Goal: Information Seeking & Learning: Learn about a topic

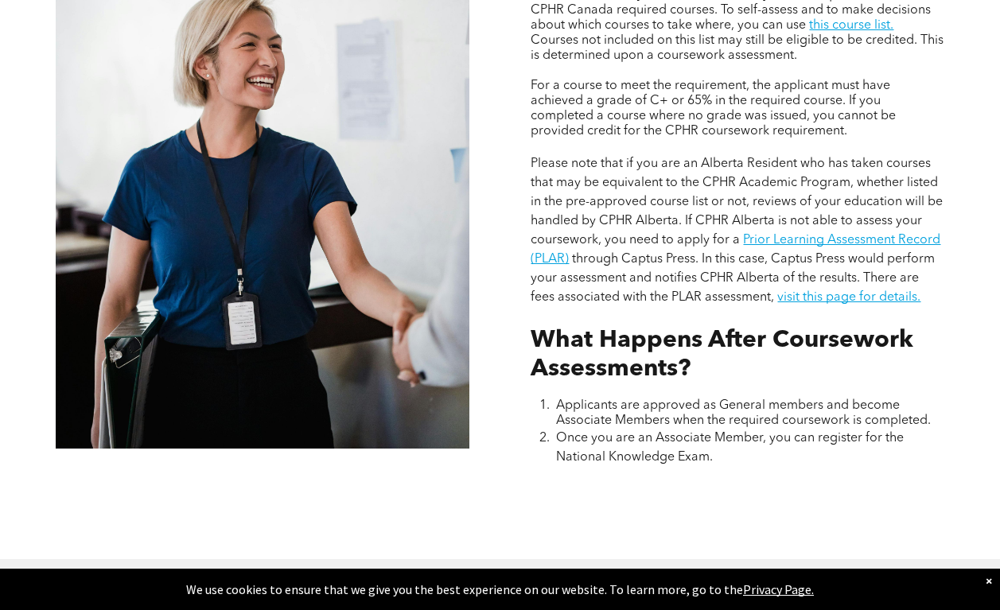
scroll to position [1376, 0]
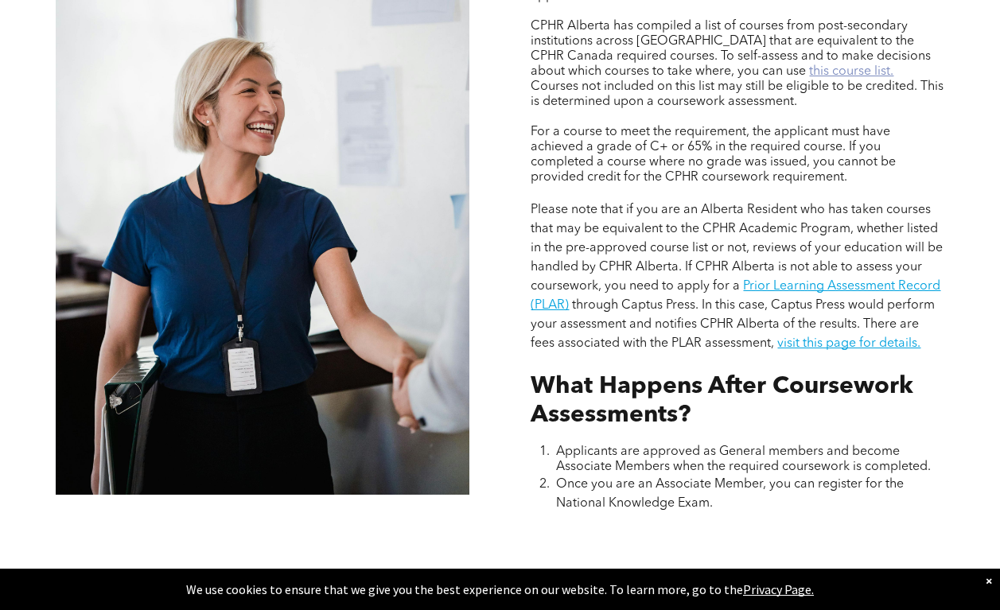
click at [809, 74] on link "this course list." at bounding box center [851, 71] width 84 height 13
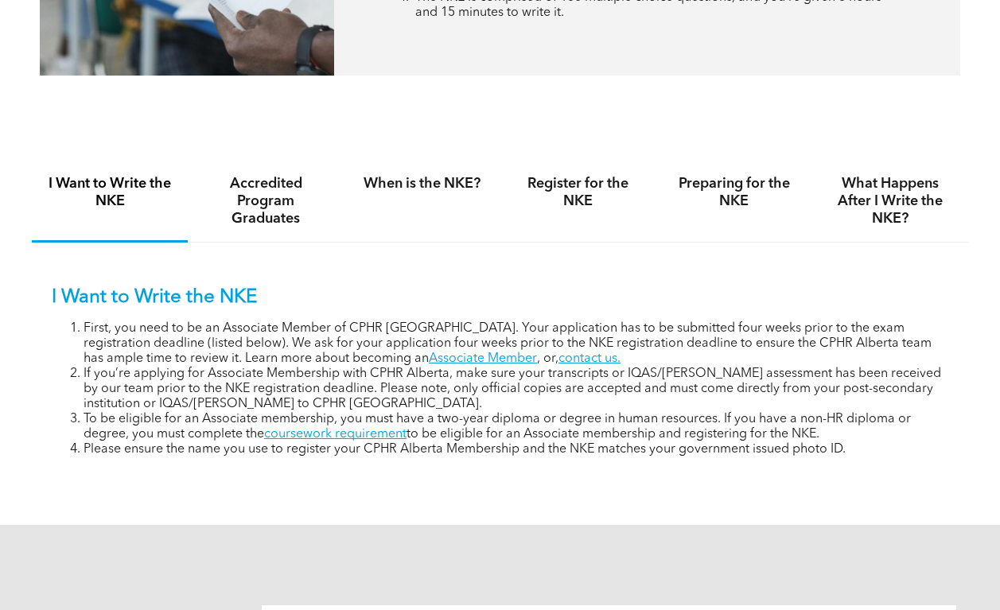
scroll to position [874, 0]
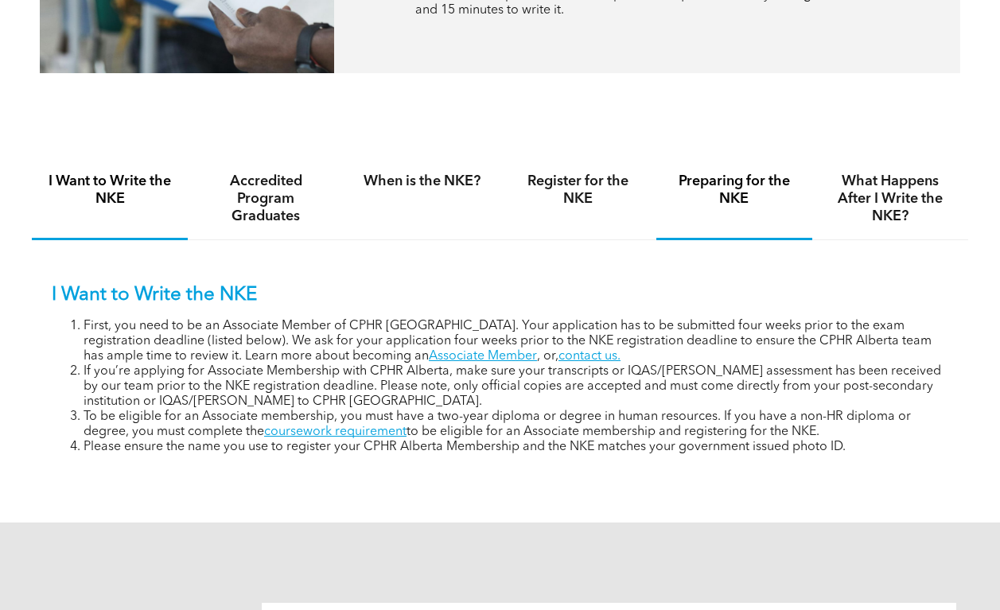
click at [713, 188] on h4 "Preparing for the NKE" at bounding box center [734, 190] width 127 height 35
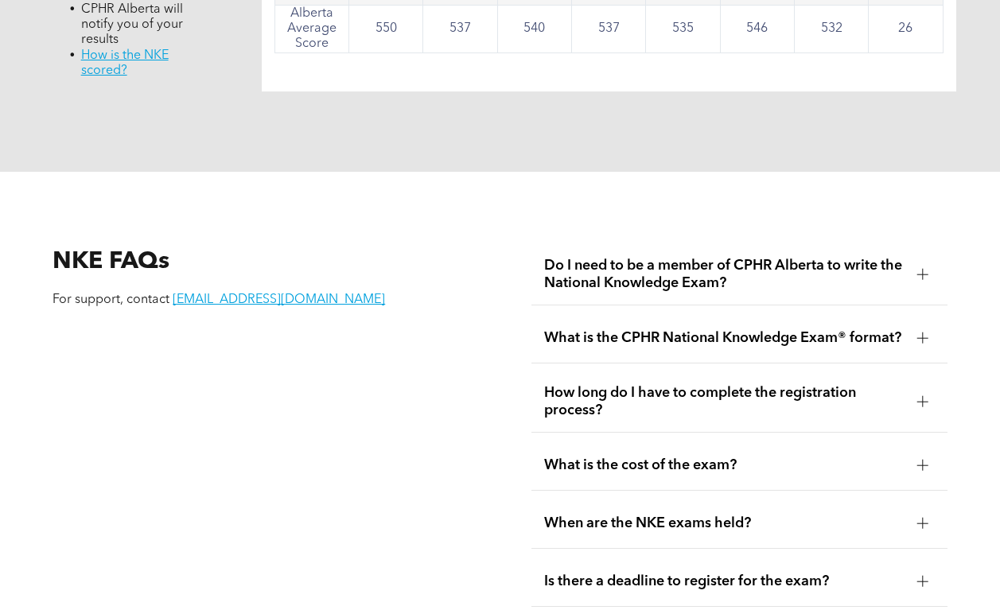
scroll to position [1707, 0]
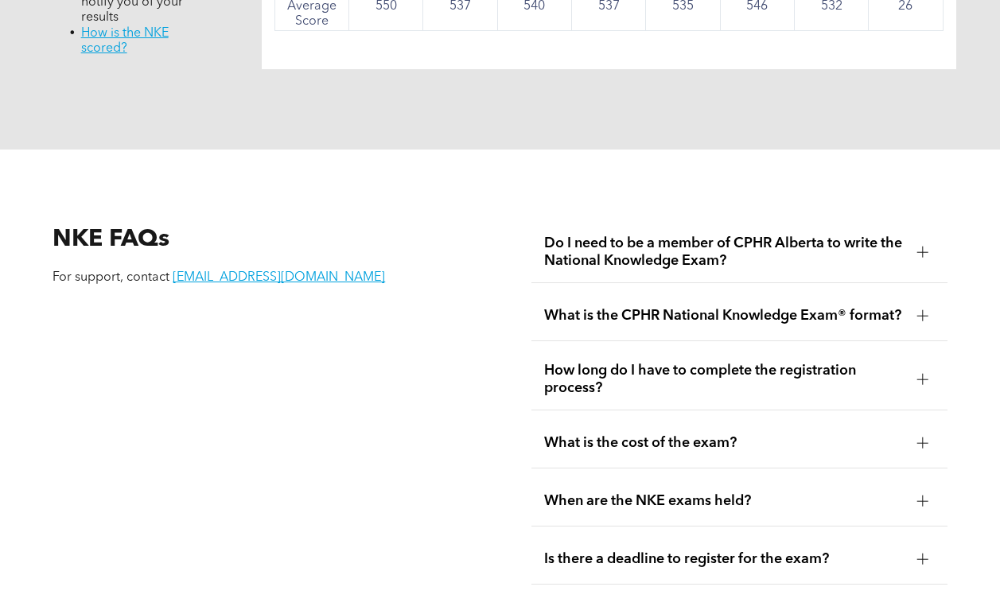
click at [760, 267] on span "Do I need to be a member of CPHR Alberta to write the National Knowledge Exam?" at bounding box center [724, 252] width 360 height 35
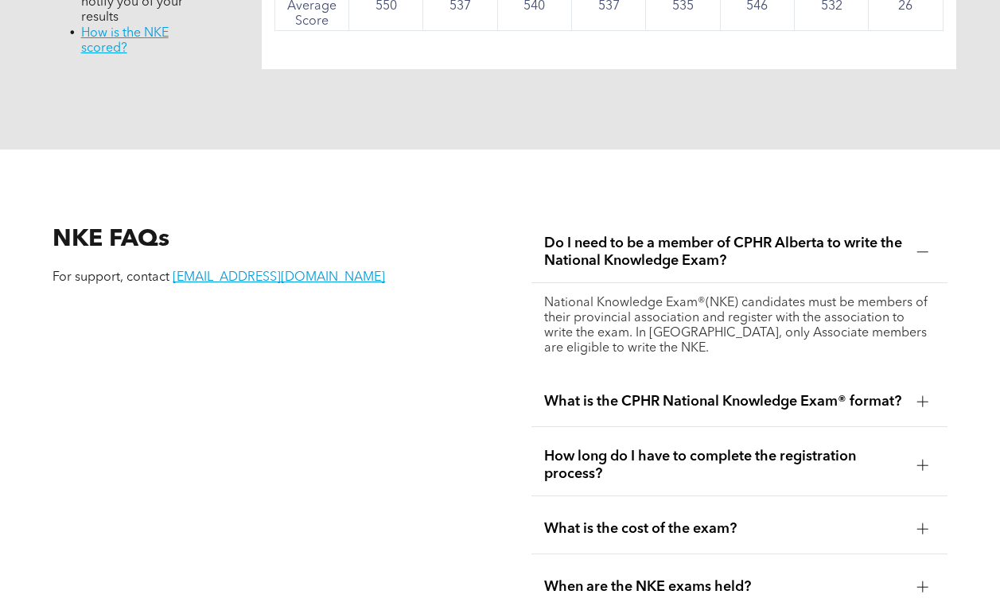
click at [760, 267] on span "Do I need to be a member of CPHR Alberta to write the National Knowledge Exam?" at bounding box center [724, 252] width 360 height 35
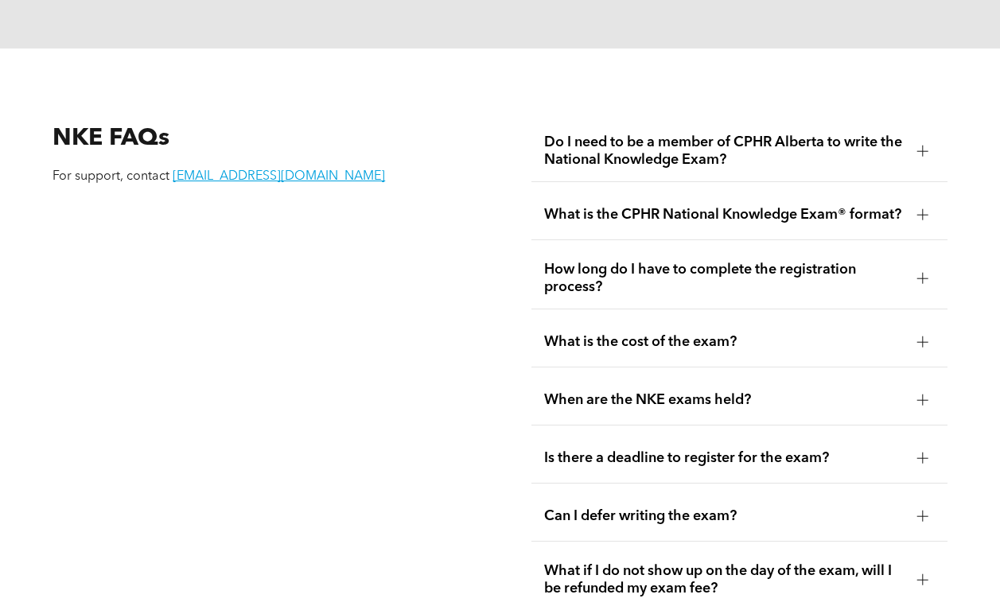
scroll to position [1812, 0]
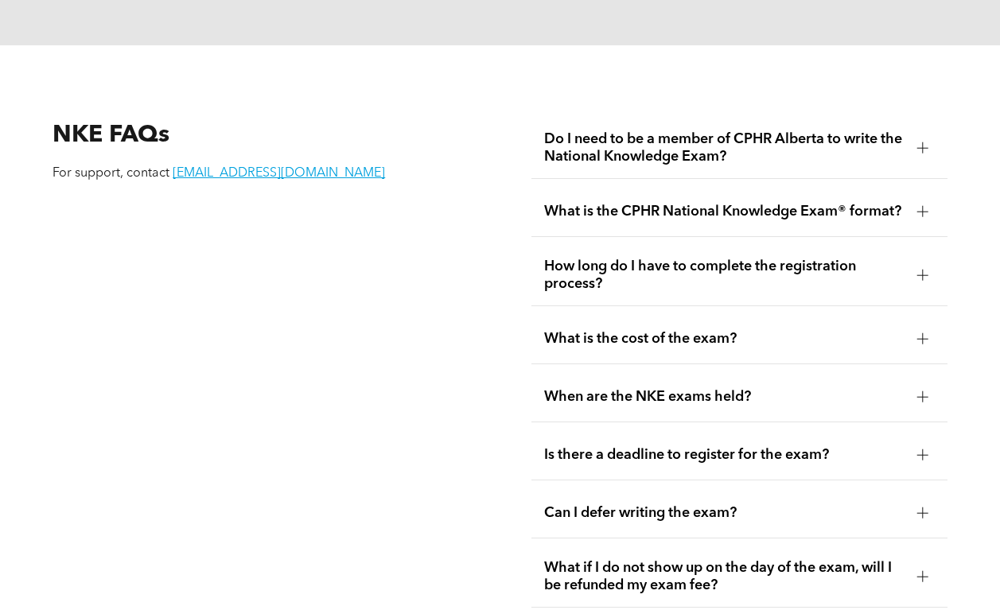
click at [760, 267] on span "How long do I have to complete the registration process?" at bounding box center [724, 275] width 360 height 35
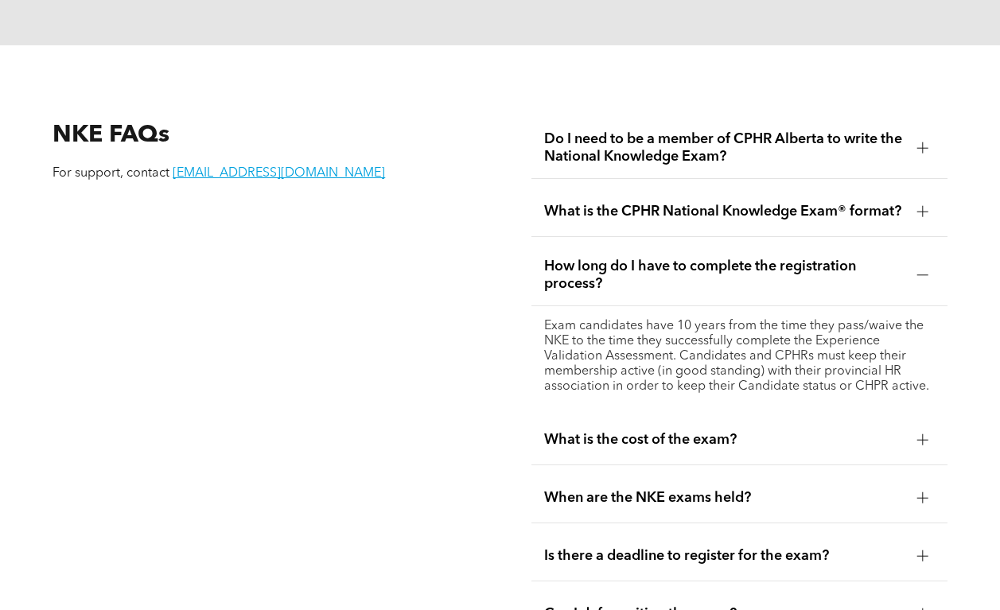
click at [760, 267] on span "How long do I have to complete the registration process?" at bounding box center [724, 275] width 360 height 35
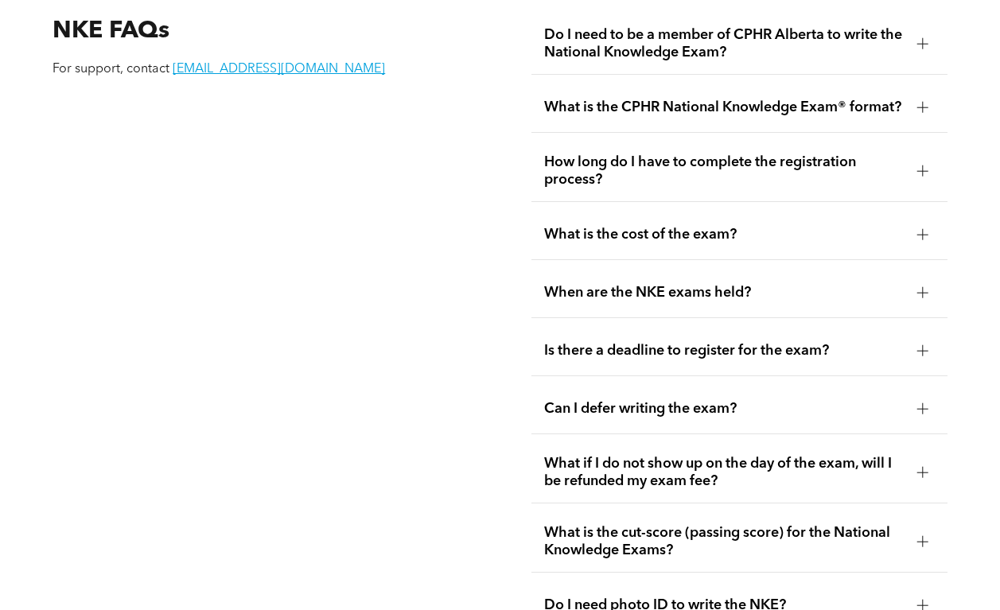
scroll to position [1952, 0]
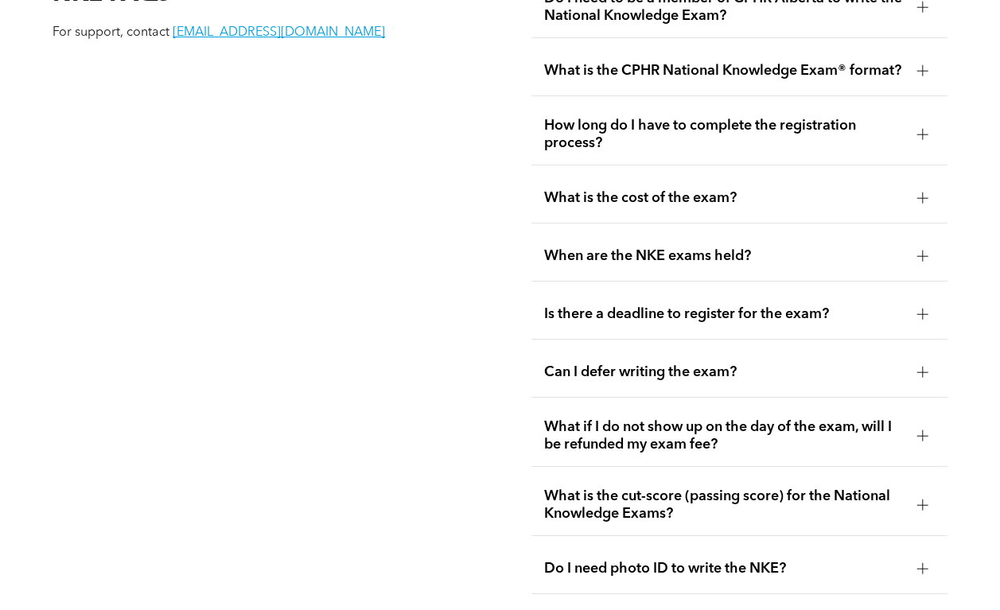
click at [750, 207] on span "What is the cost of the exam?" at bounding box center [724, 198] width 360 height 18
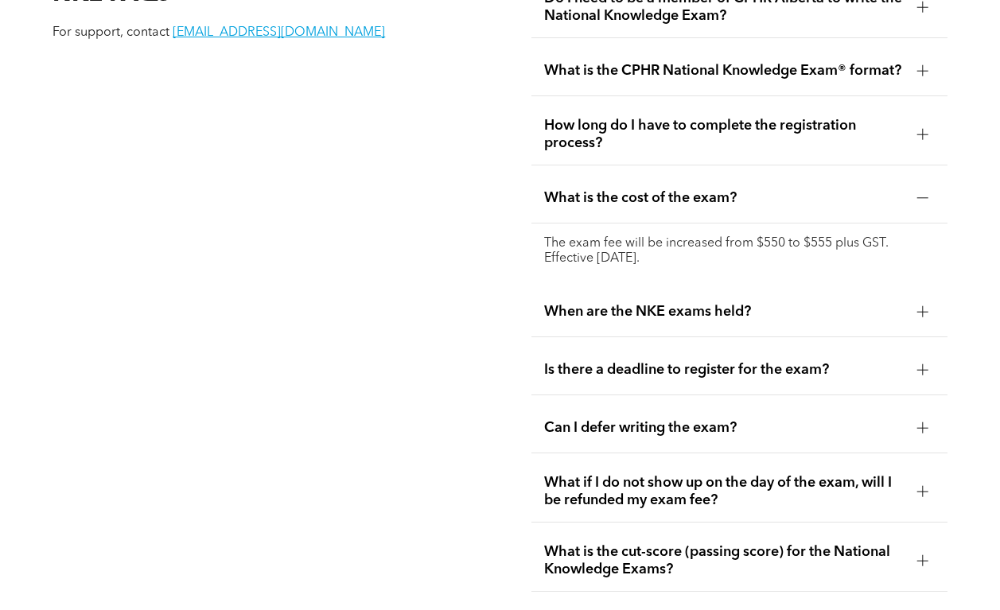
click at [750, 207] on span "What is the cost of the exam?" at bounding box center [724, 198] width 360 height 18
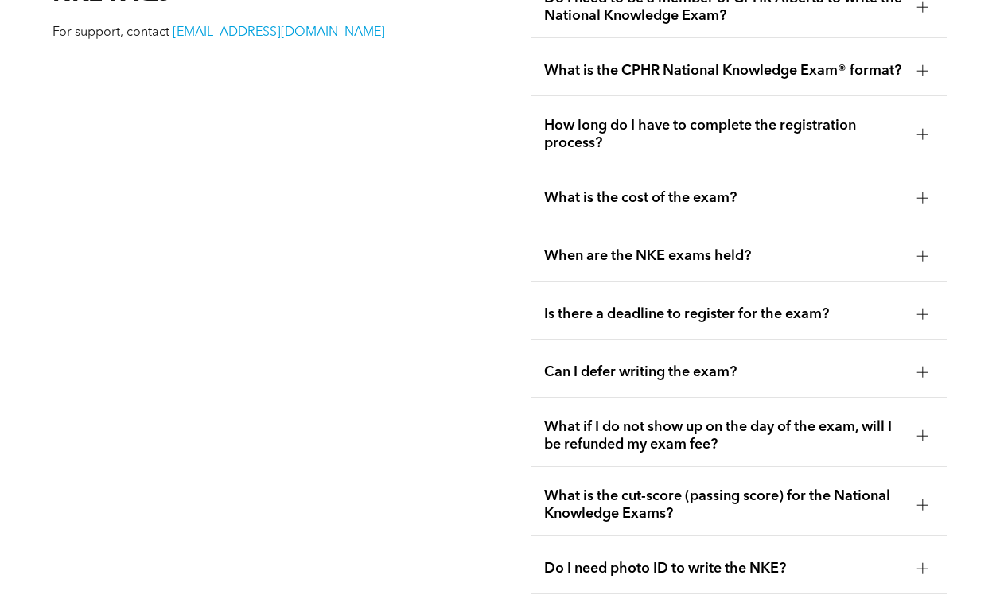
click at [745, 262] on span "When are the NKE exams held?" at bounding box center [724, 256] width 360 height 18
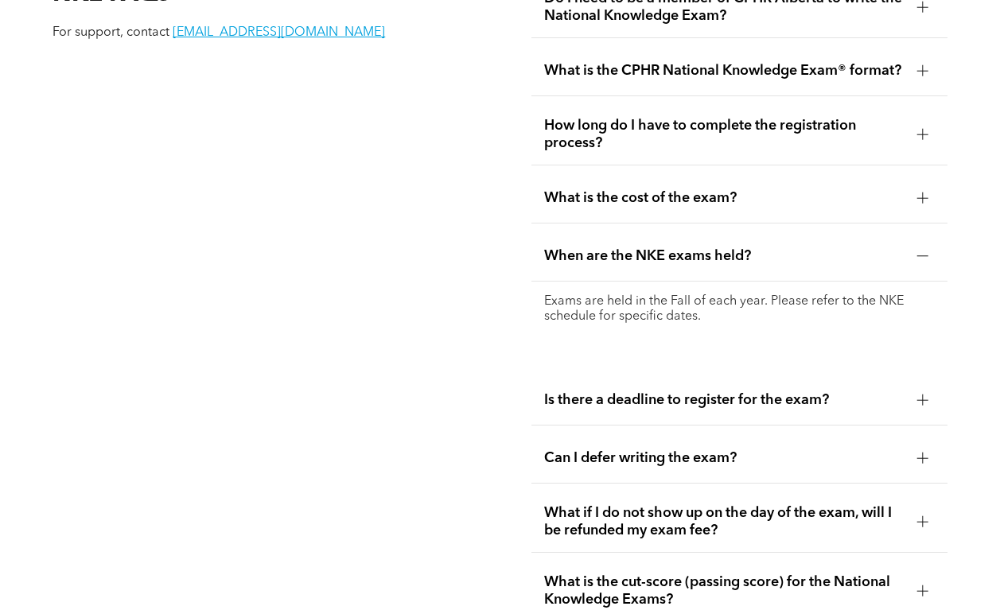
click at [745, 262] on span "When are the NKE exams held?" at bounding box center [724, 256] width 360 height 18
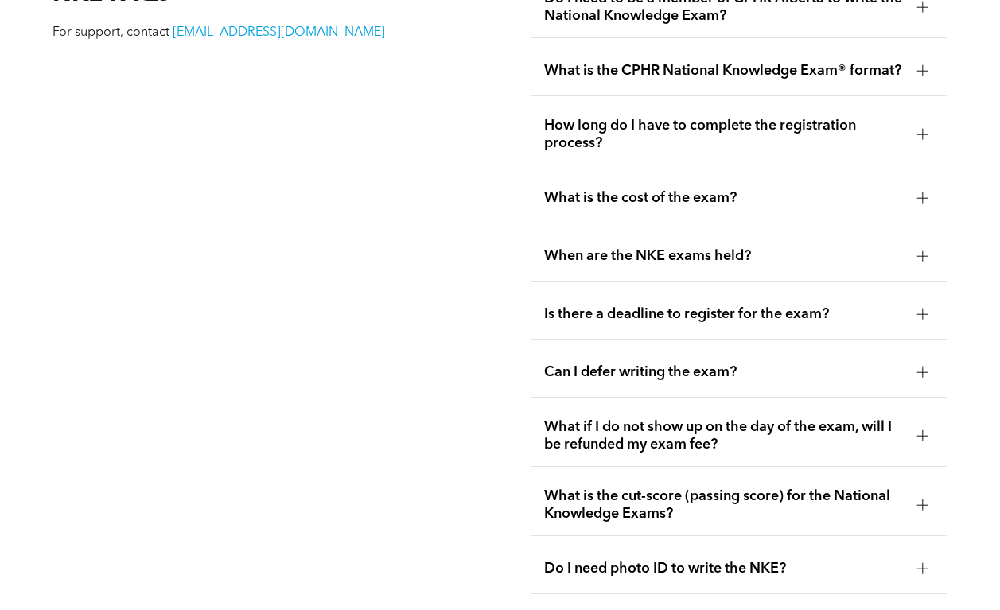
click at [741, 317] on span "Is there a deadline to register for the exam?" at bounding box center [724, 315] width 360 height 18
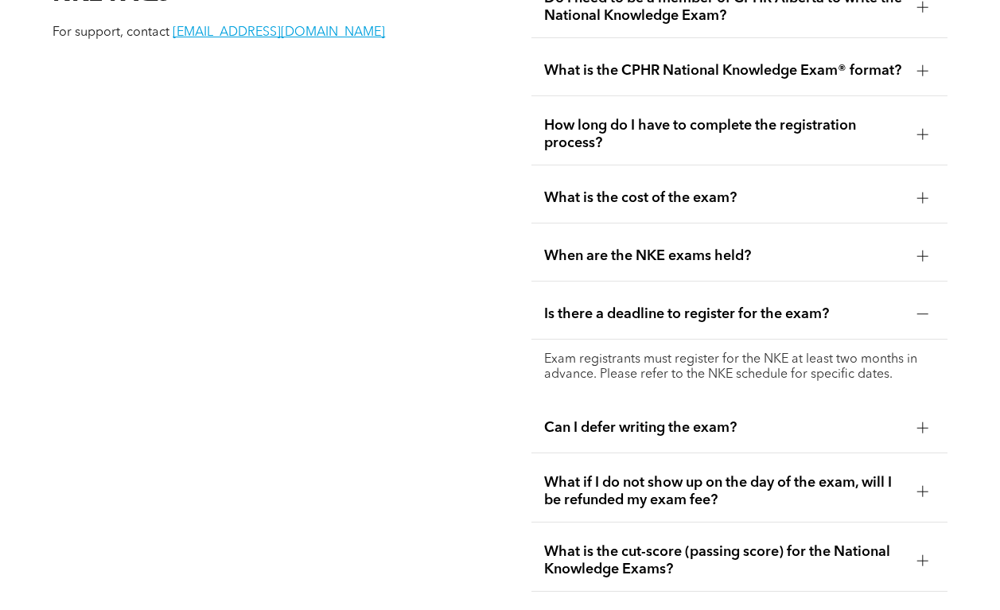
click at [741, 317] on span "Is there a deadline to register for the exam?" at bounding box center [724, 315] width 360 height 18
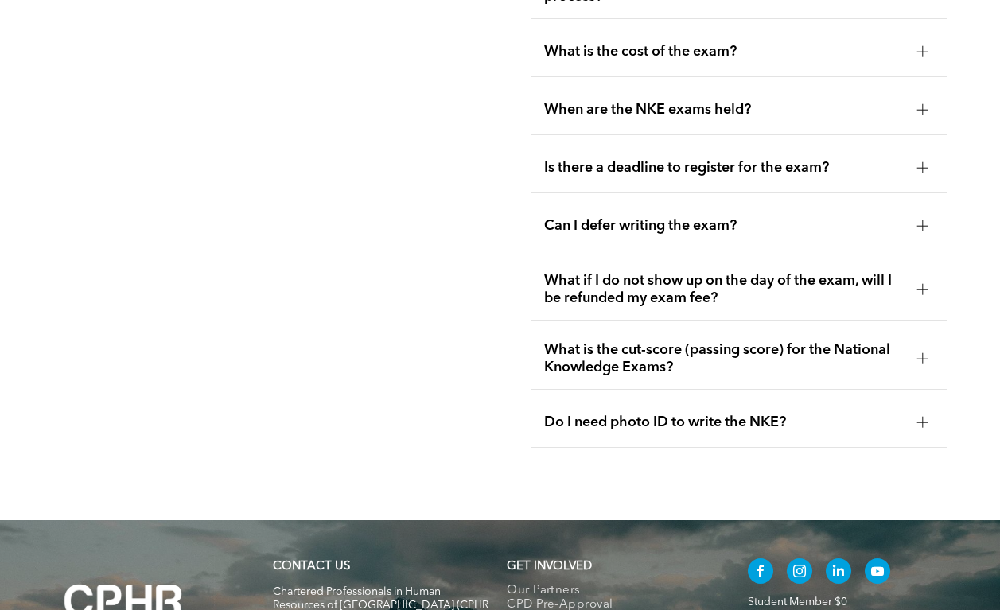
scroll to position [2100, 0]
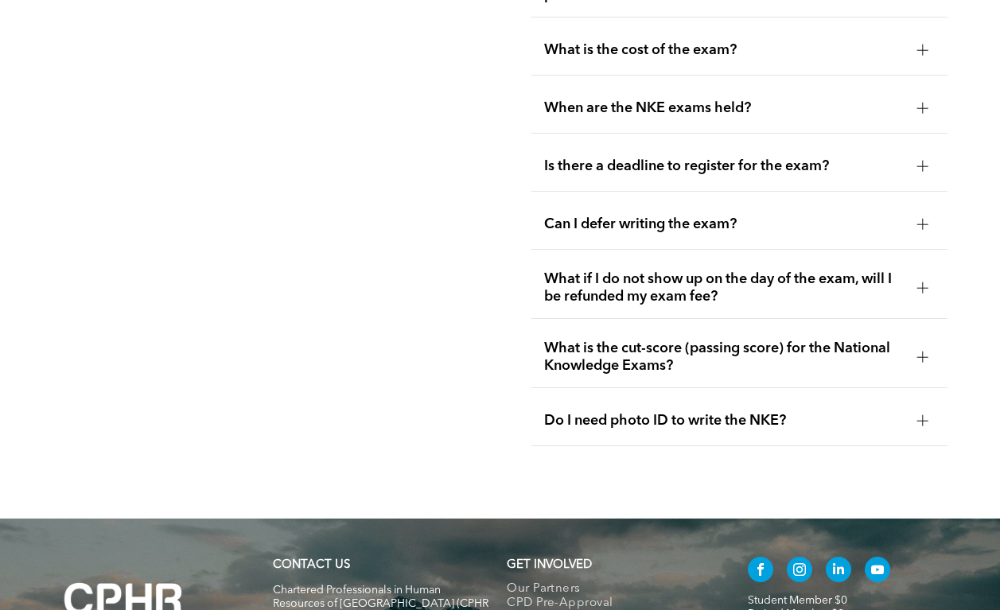
click at [725, 233] on span "Can I defer writing the exam?" at bounding box center [724, 225] width 360 height 18
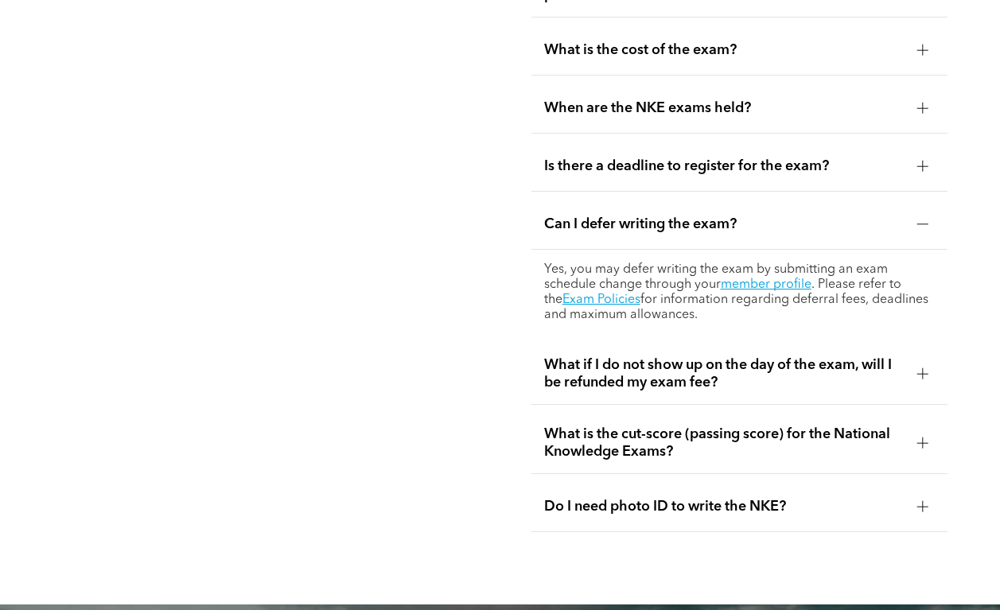
click at [725, 233] on span "Can I defer writing the exam?" at bounding box center [724, 225] width 360 height 18
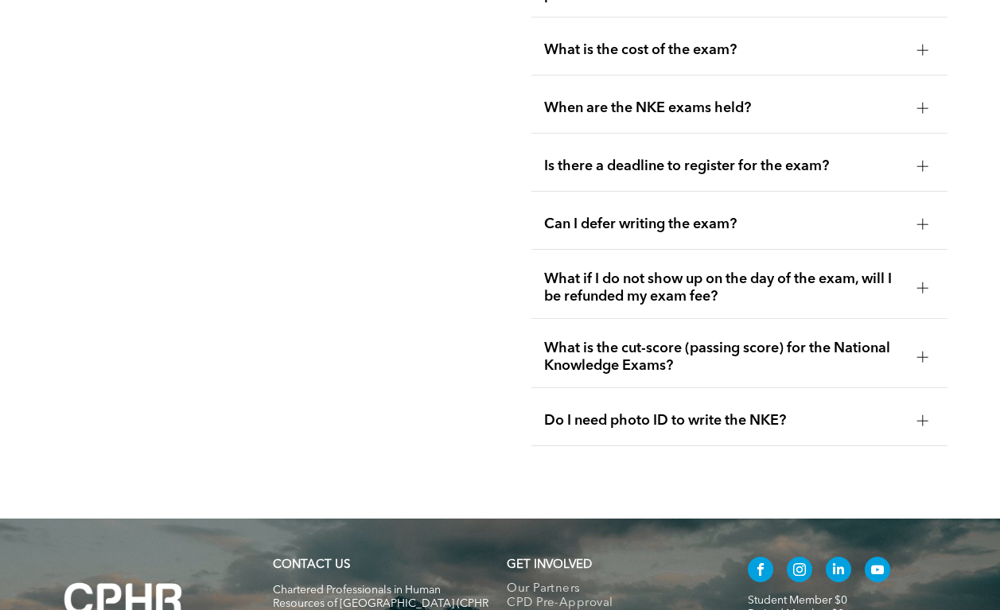
click at [702, 313] on div "What if I do not show up on the day of the exam, will I be refunded my exam fee?" at bounding box center [739, 288] width 416 height 61
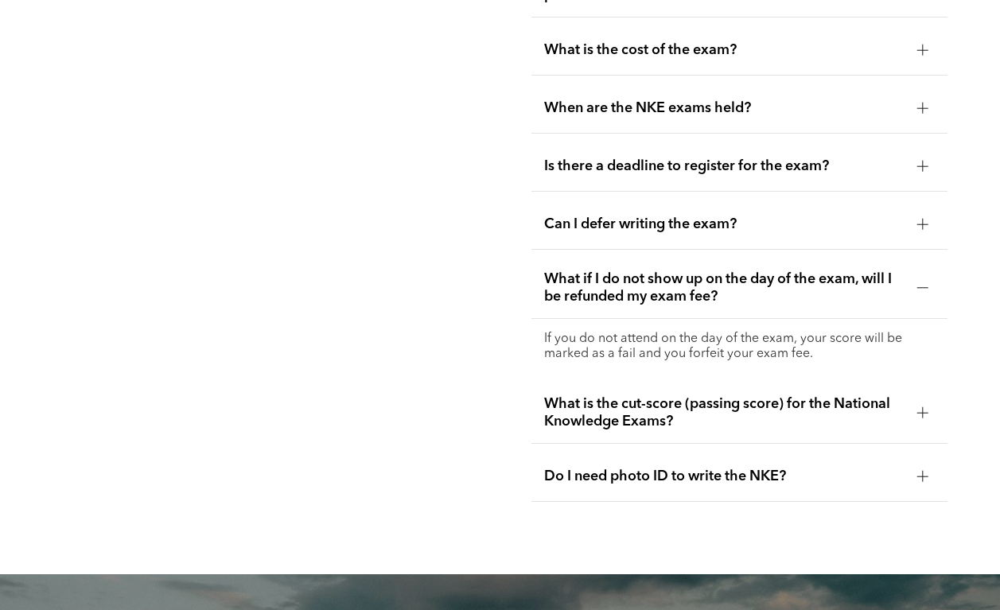
click at [702, 313] on div "What if I do not show up on the day of the exam, will I be refunded my exam fee?" at bounding box center [739, 288] width 416 height 61
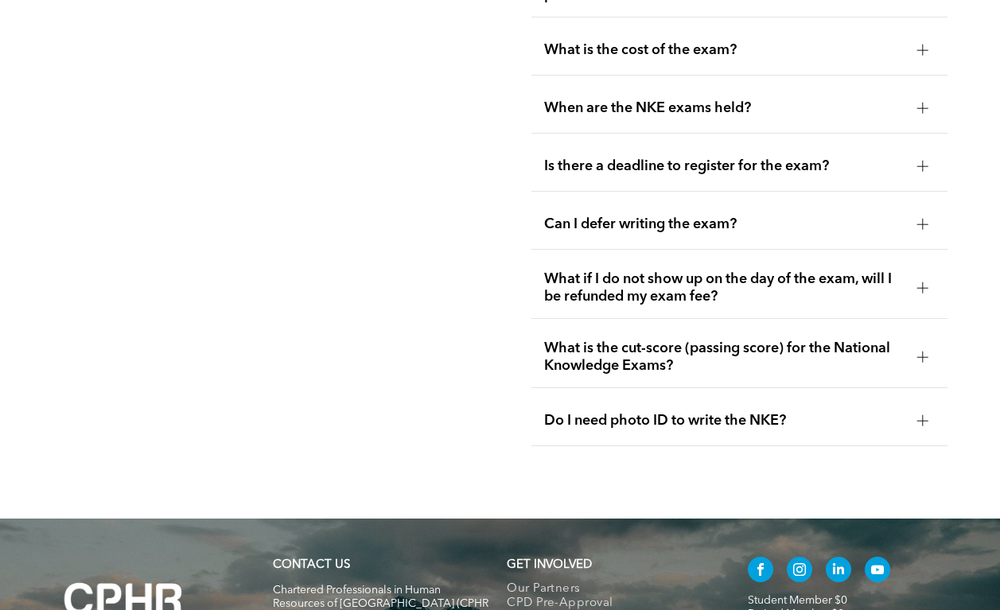
click at [687, 368] on span "What is the cut-score (passing score) for the National Knowledge Exams?" at bounding box center [724, 357] width 360 height 35
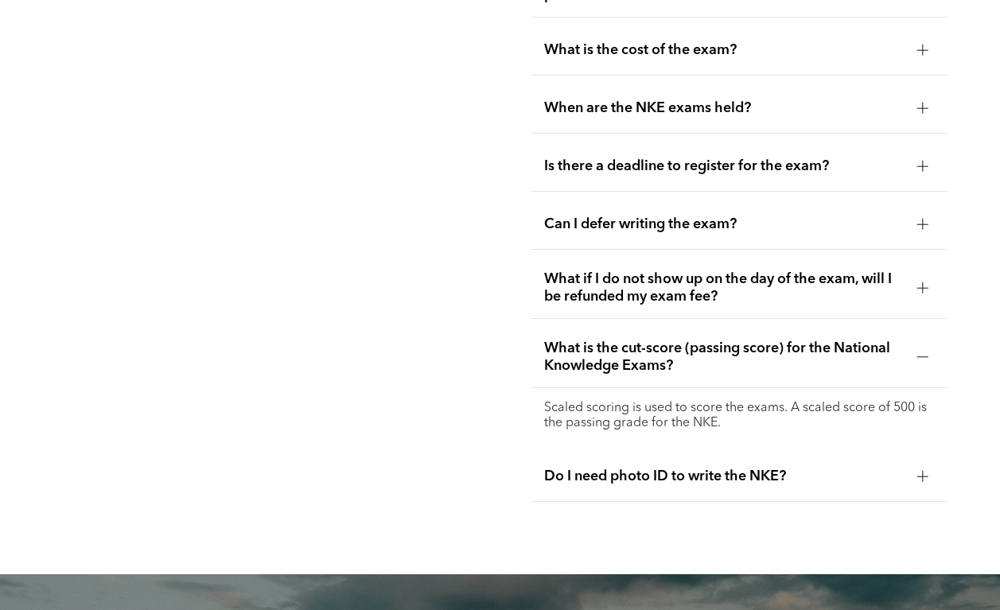
click at [687, 368] on span "What is the cut-score (passing score) for the National Knowledge Exams?" at bounding box center [724, 357] width 360 height 35
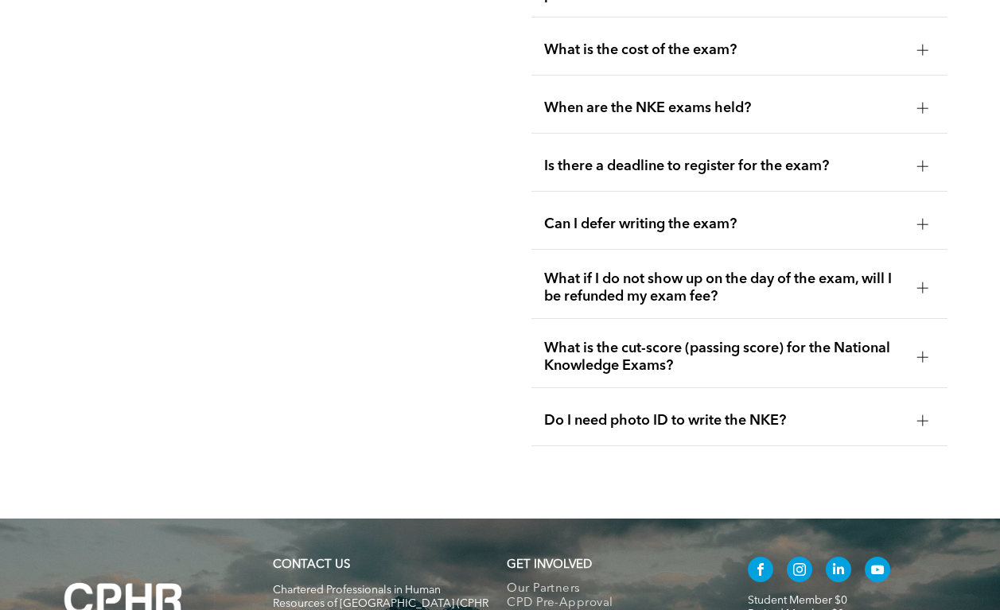
click at [686, 408] on div "Do I need photo ID to write the NKE?" at bounding box center [739, 421] width 416 height 50
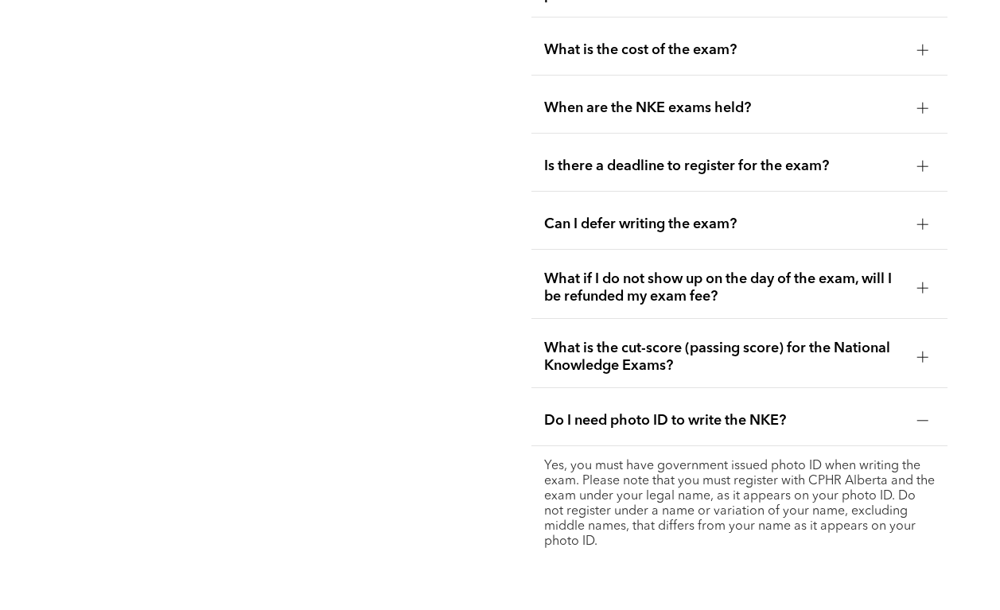
click at [686, 408] on div "Do I need photo ID to write the NKE?" at bounding box center [739, 421] width 416 height 50
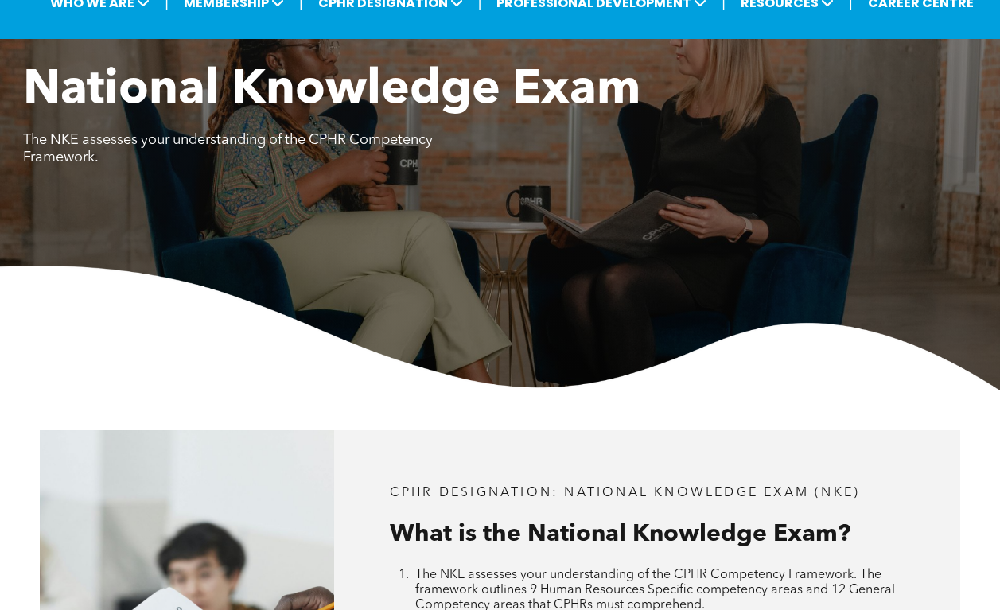
scroll to position [0, 0]
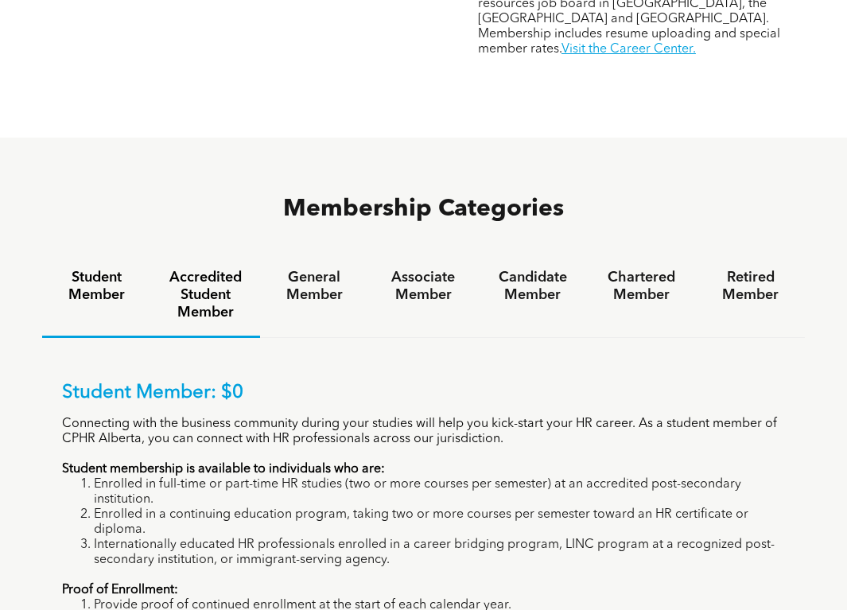
scroll to position [913, 0]
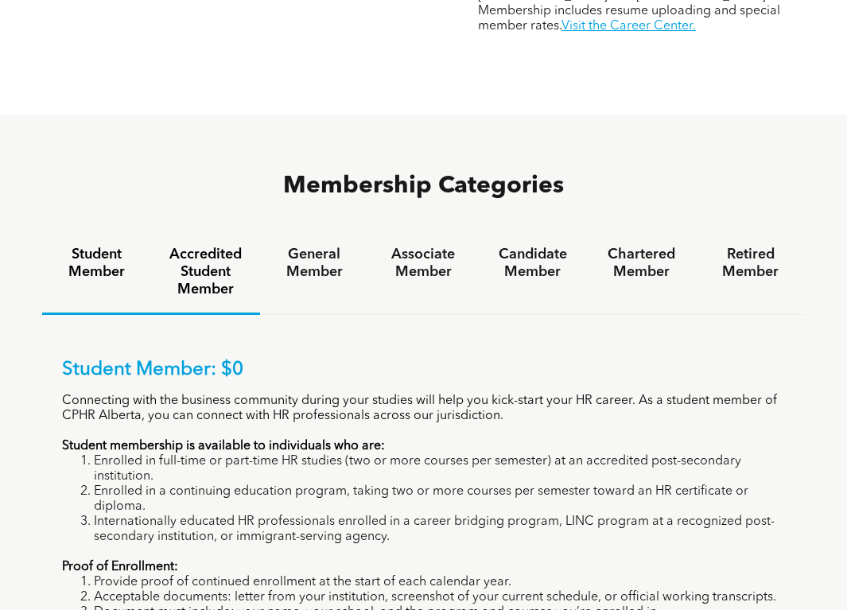
click at [212, 246] on h4 "Accredited Student Member" at bounding box center [205, 272] width 80 height 53
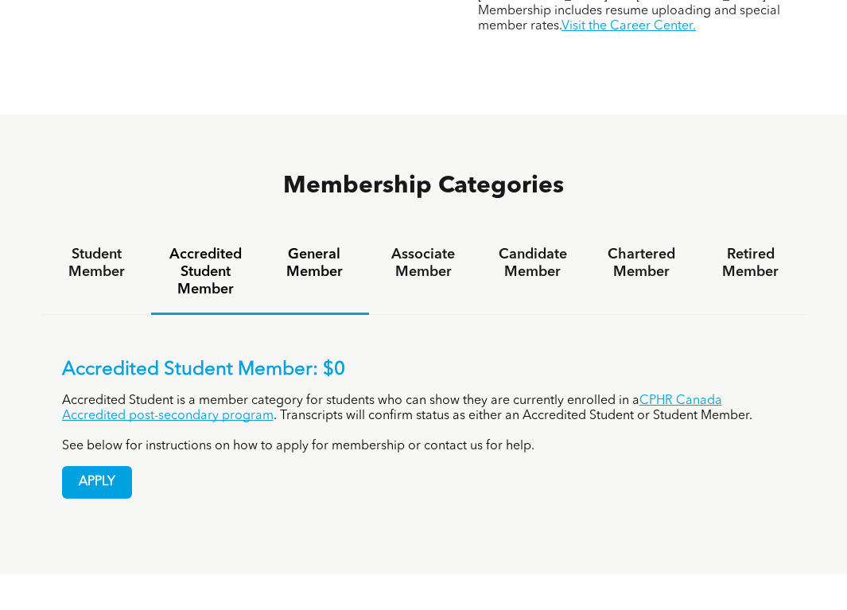
click at [300, 246] on h4 "General Member" at bounding box center [314, 263] width 80 height 35
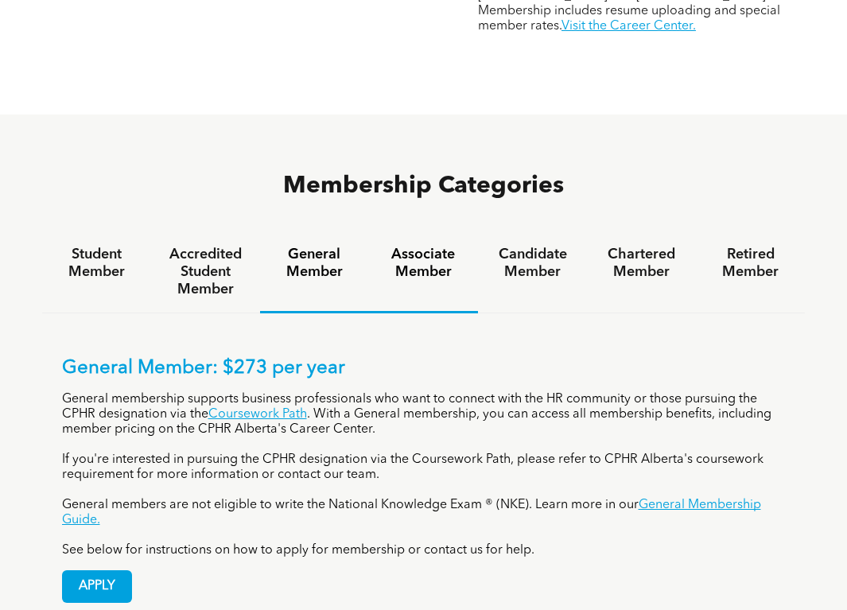
click at [413, 246] on h4 "Associate Member" at bounding box center [423, 263] width 80 height 35
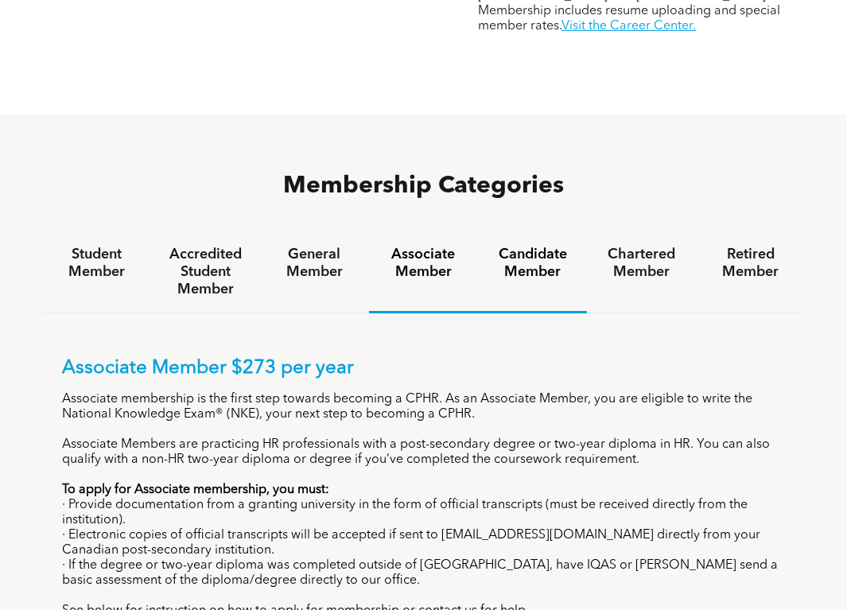
click at [551, 246] on h4 "Candidate Member" at bounding box center [532, 263] width 80 height 35
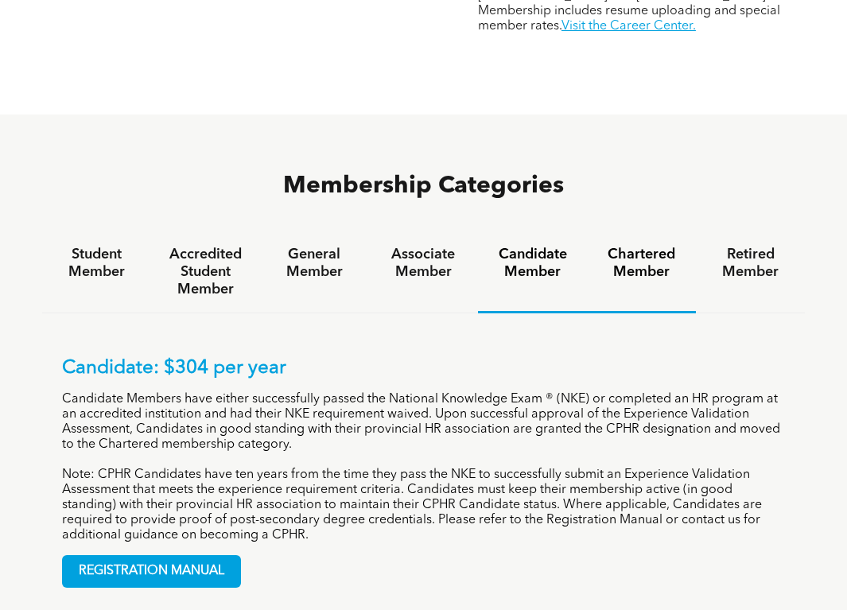
click at [659, 246] on h4 "Chartered Member" at bounding box center [641, 263] width 80 height 35
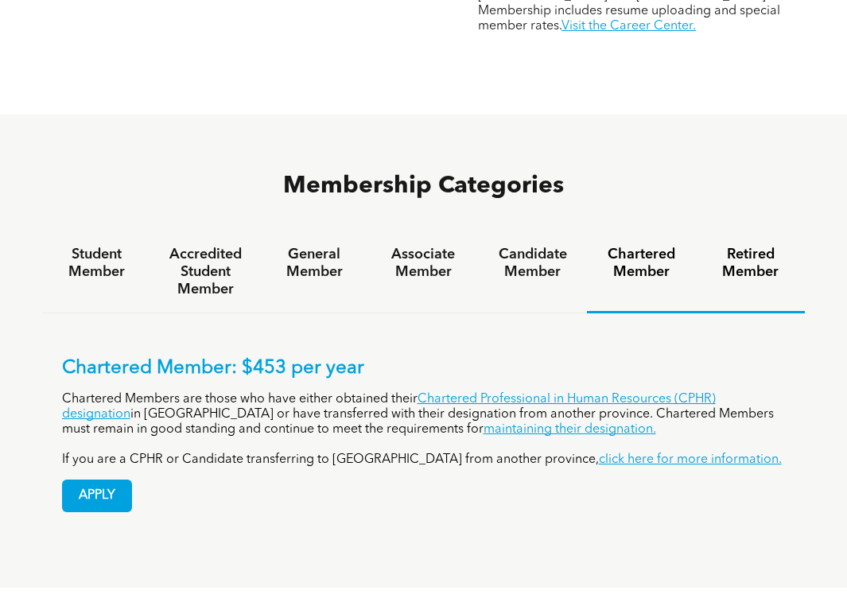
click at [762, 246] on h4 "Retired Member" at bounding box center [750, 263] width 80 height 35
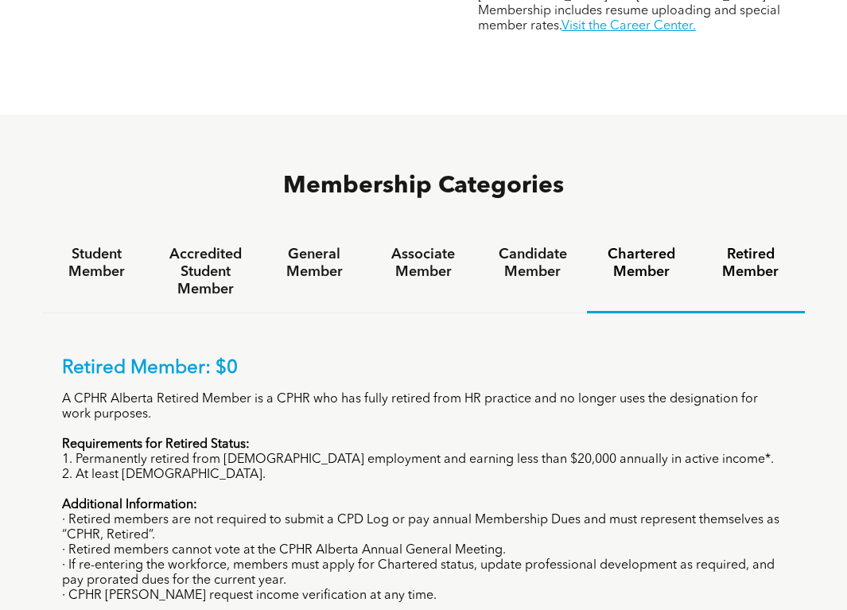
click at [644, 246] on h4 "Chartered Member" at bounding box center [641, 263] width 80 height 35
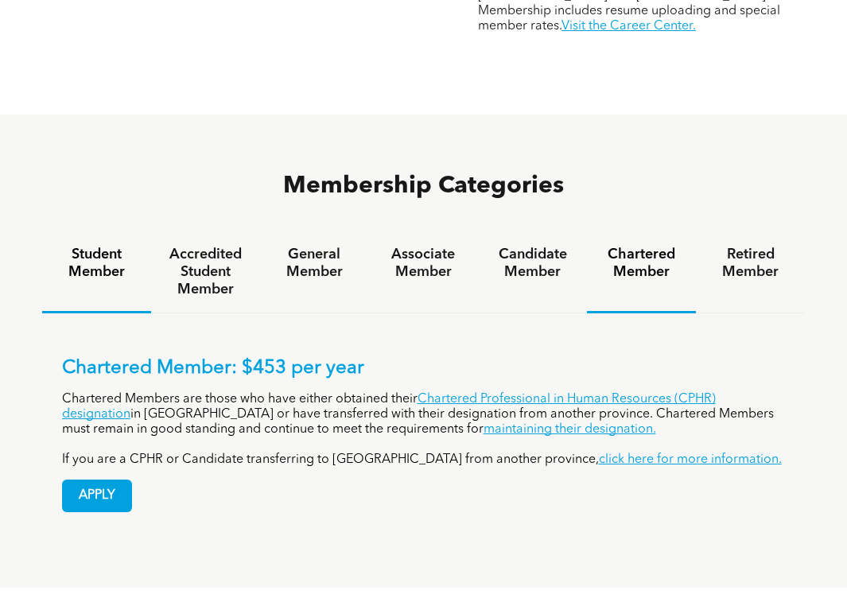
click at [75, 232] on div "Student Member" at bounding box center [96, 273] width 109 height 82
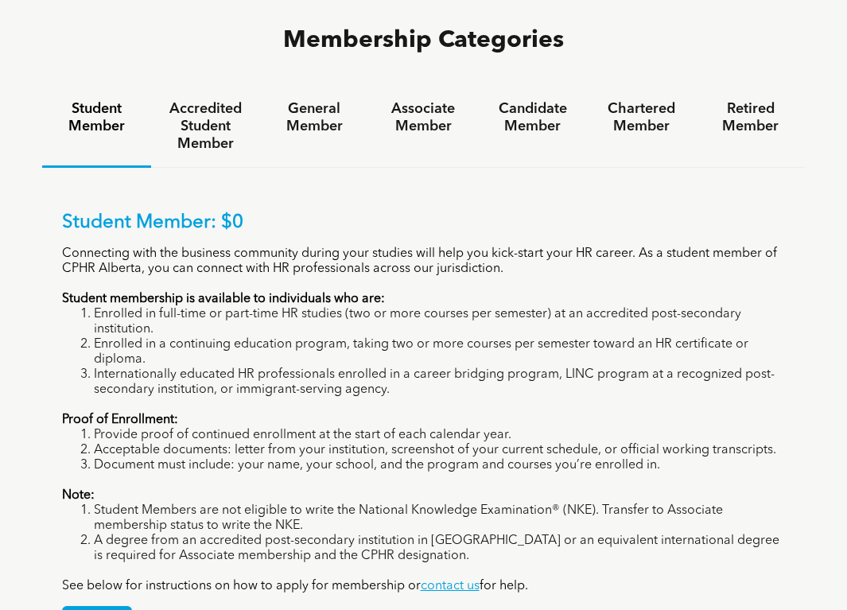
scroll to position [1064, 0]
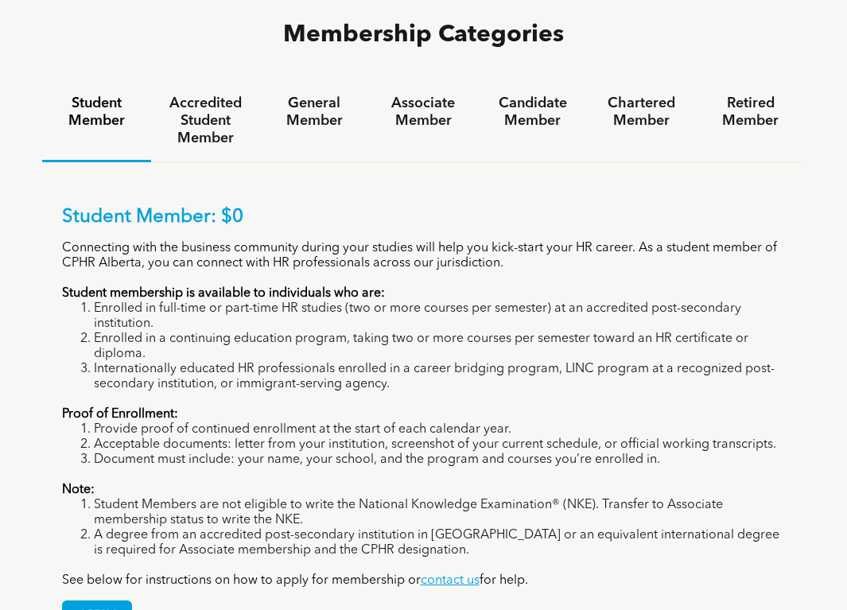
drag, startPoint x: 528, startPoint y: 356, endPoint x: 99, endPoint y: 354, distance: 428.8
click at [99, 422] on li "Provide proof of continued enrollment at the start of each calendar year." at bounding box center [440, 429] width 692 height 15
copy li "Provide proof of continued enrollment at the start of each calendar year."
click at [192, 407] on p "Proof of Enrollment:" at bounding box center [424, 414] width 724 height 15
